Goal: Transaction & Acquisition: Purchase product/service

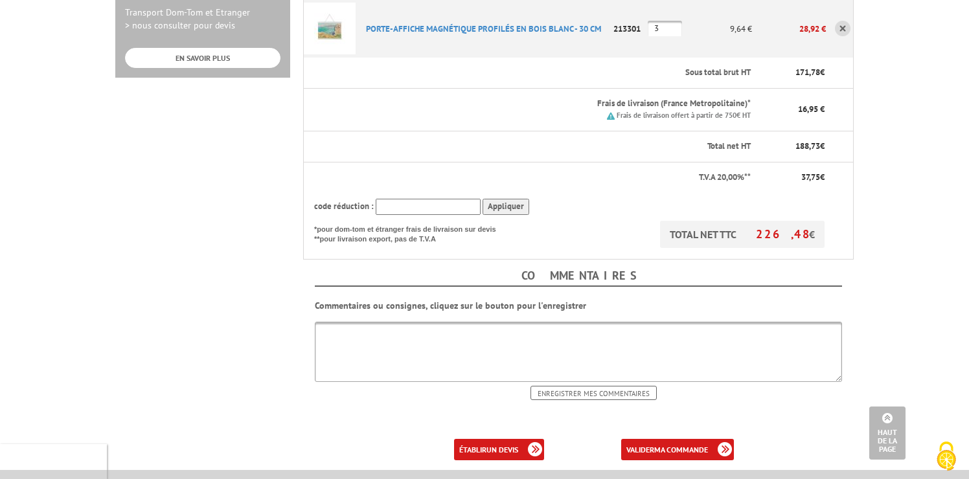
scroll to position [516, 0]
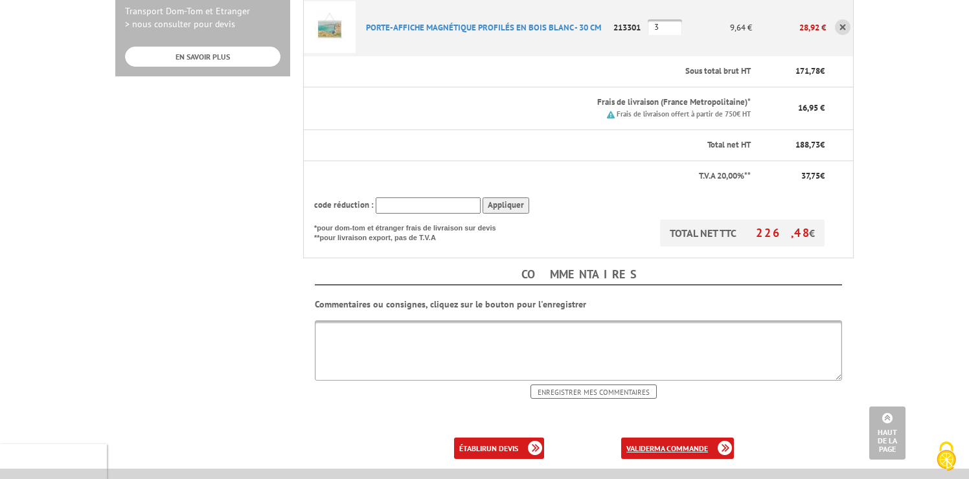
click at [682, 438] on link "valider ma commande" at bounding box center [677, 448] width 113 height 21
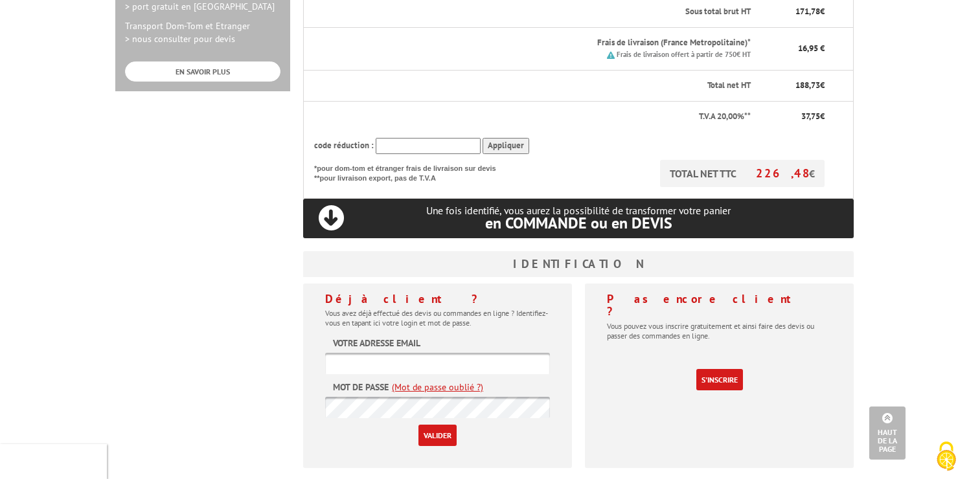
scroll to position [507, 0]
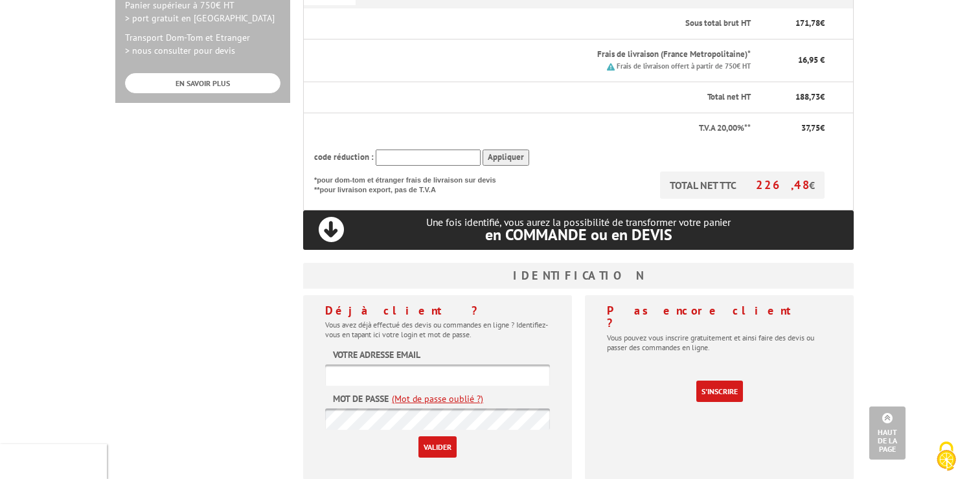
click at [420, 365] on input "text" at bounding box center [437, 375] width 225 height 21
type input "h.hebert@mlma94.org"
click at [446, 437] on input "Valider" at bounding box center [437, 447] width 38 height 21
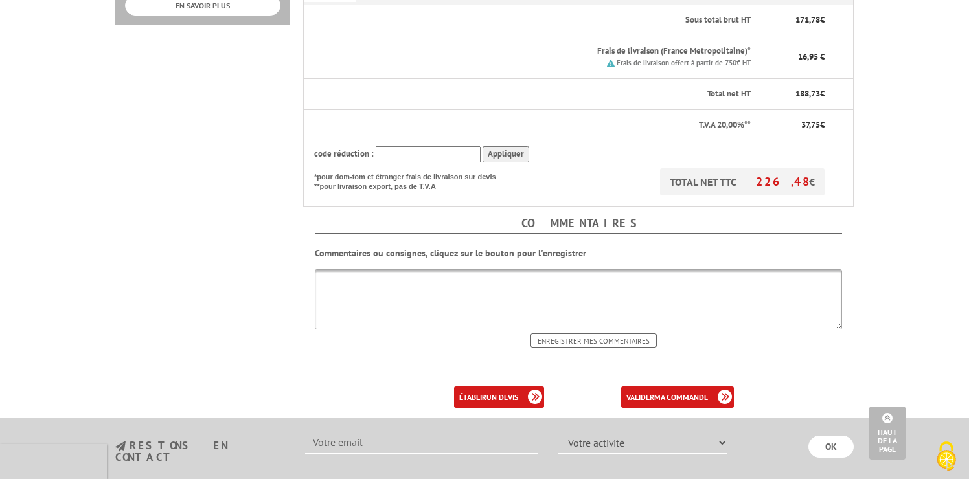
scroll to position [566, 0]
click at [648, 369] on p at bounding box center [578, 375] width 551 height 13
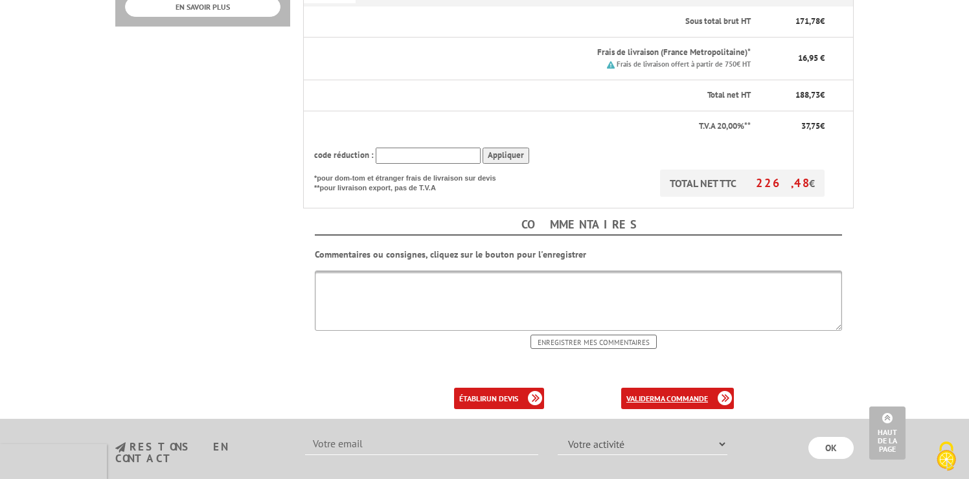
click at [659, 388] on link "valider ma commande" at bounding box center [677, 398] width 113 height 21
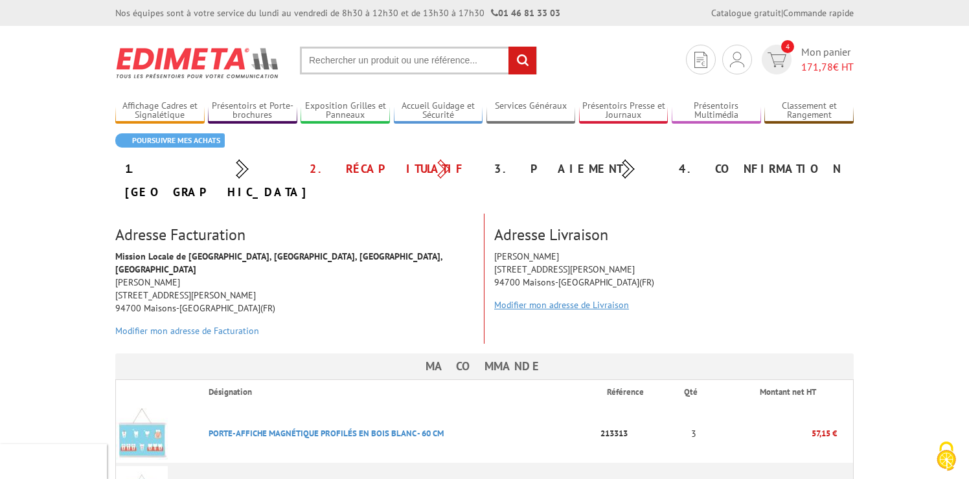
click at [553, 299] on link "Modifier mon adresse de Livraison" at bounding box center [561, 305] width 135 height 12
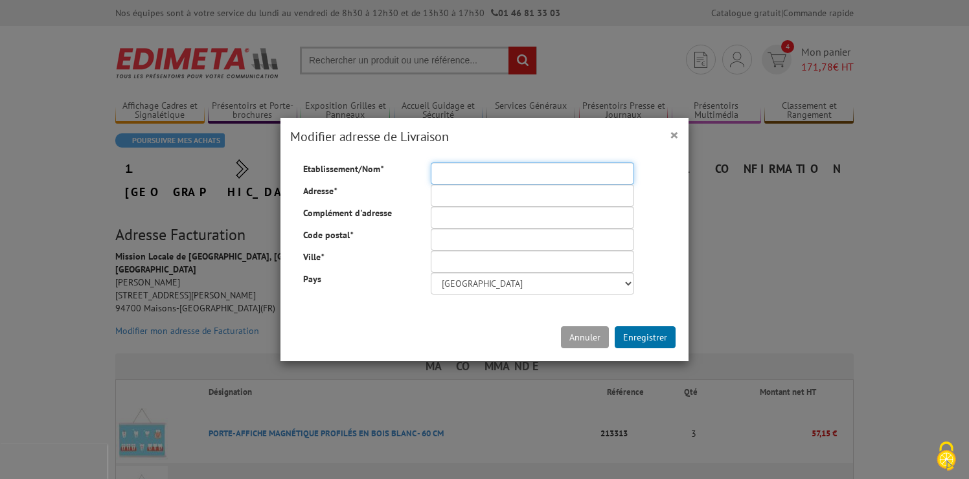
click at [454, 172] on input "Etablissement/Nom *" at bounding box center [532, 174] width 203 height 22
type input "Mission Locale de Maisons-Alfort"
click at [466, 195] on input "Adresse *" at bounding box center [532, 196] width 203 height 22
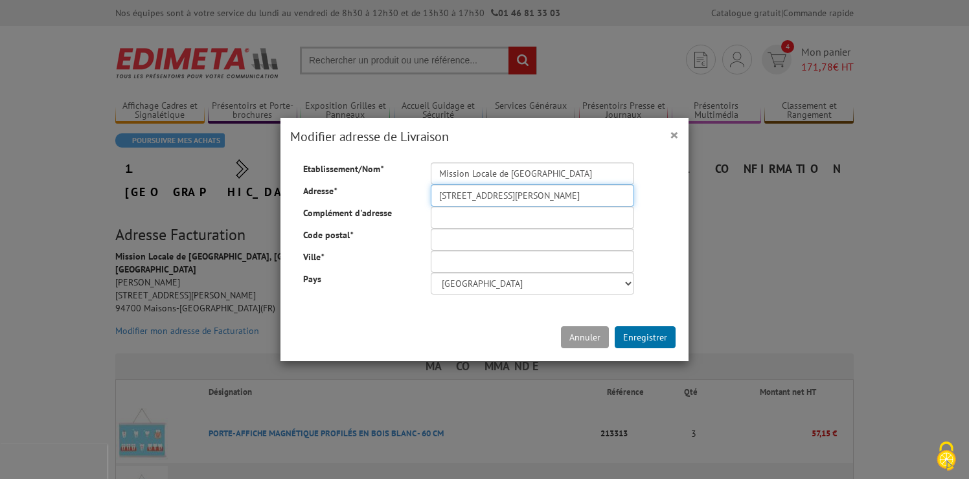
type input "153 avenue du Général Leclerc"
click at [448, 240] on input "Code postal *" at bounding box center [532, 240] width 203 height 22
type input "94700"
click at [453, 262] on input "Ville *" at bounding box center [532, 262] width 203 height 22
type input "Maisons-Alfort"
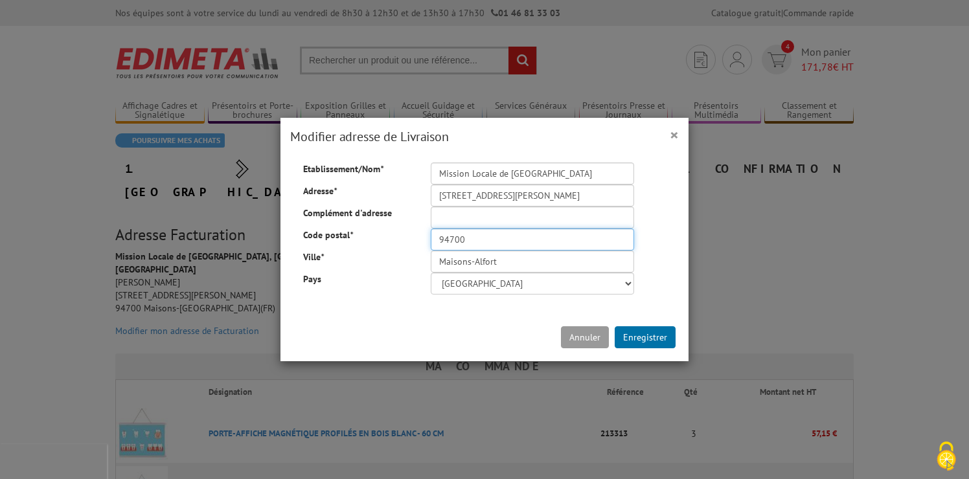
click at [509, 234] on input "94700" at bounding box center [532, 240] width 203 height 22
click at [629, 334] on button "Enregistrer" at bounding box center [645, 337] width 61 height 22
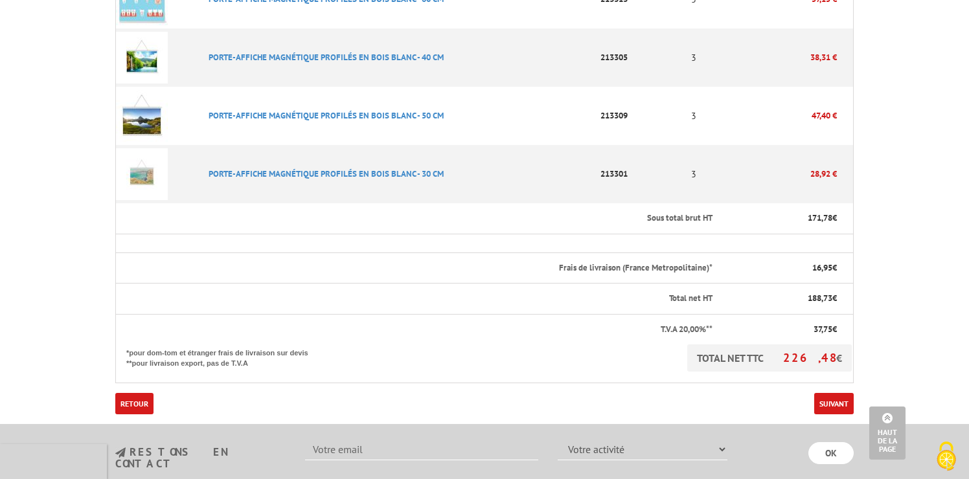
scroll to position [493, 0]
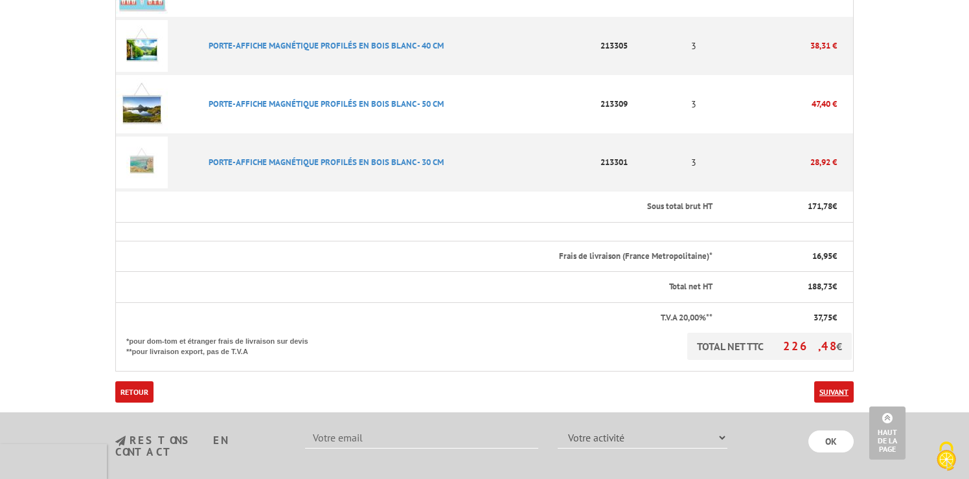
click at [830, 382] on link "Suivant" at bounding box center [834, 392] width 40 height 21
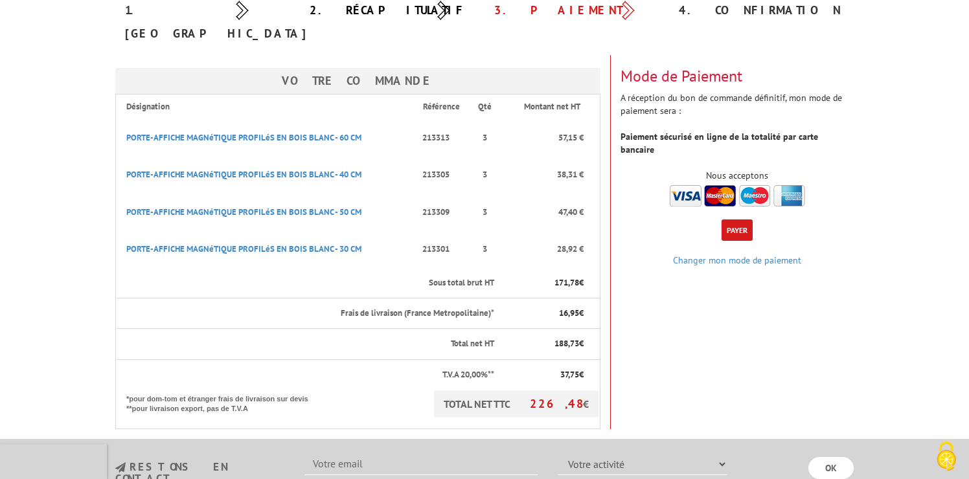
scroll to position [165, 0]
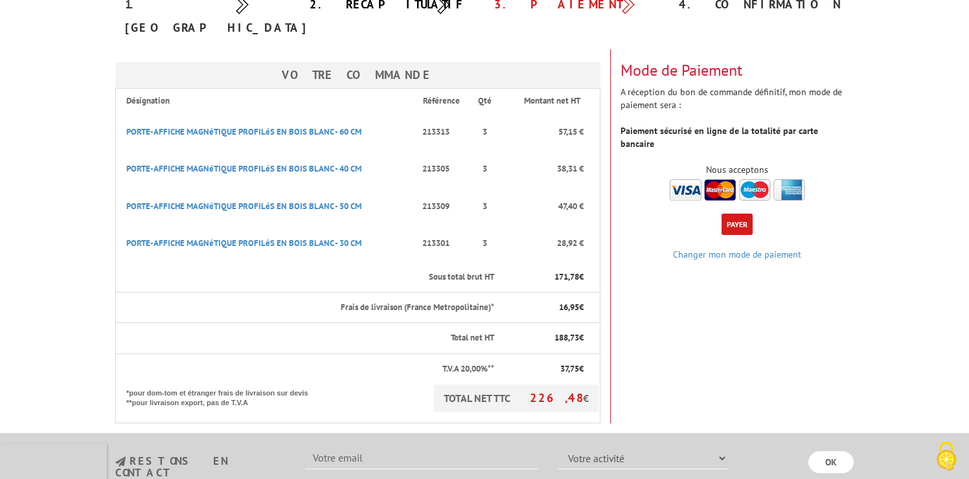
click at [723, 214] on button "Payer" at bounding box center [737, 224] width 31 height 21
